Goal: Transaction & Acquisition: Purchase product/service

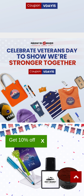
scroll to position [929, 0]
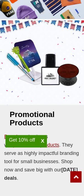
click at [48, 87] on img at bounding box center [42, 62] width 84 height 84
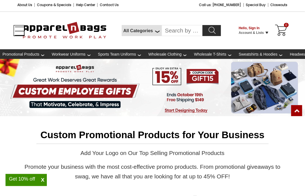
scroll to position [241, 0]
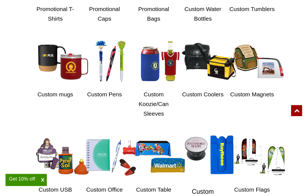
click at [84, 169] on img at bounding box center [211, 155] width 67 height 50
